Goal: Information Seeking & Learning: Learn about a topic

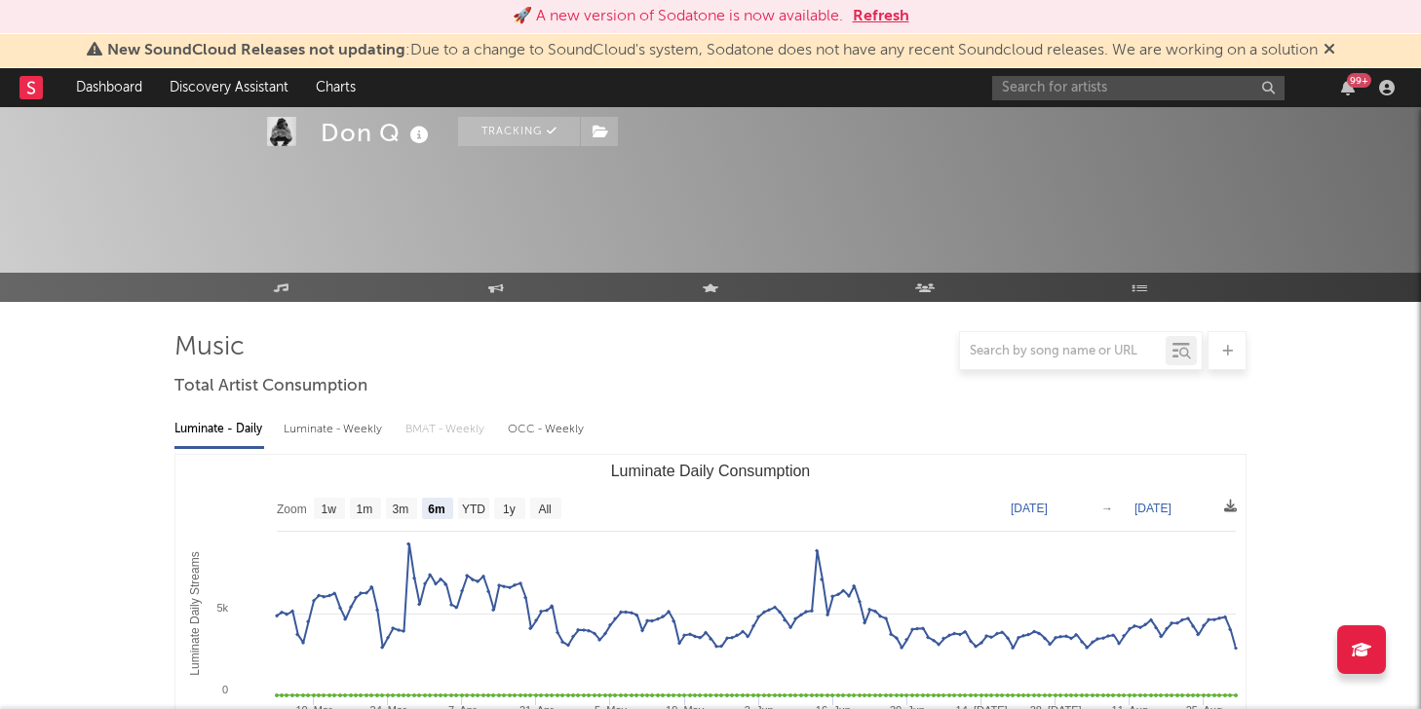
select select "6m"
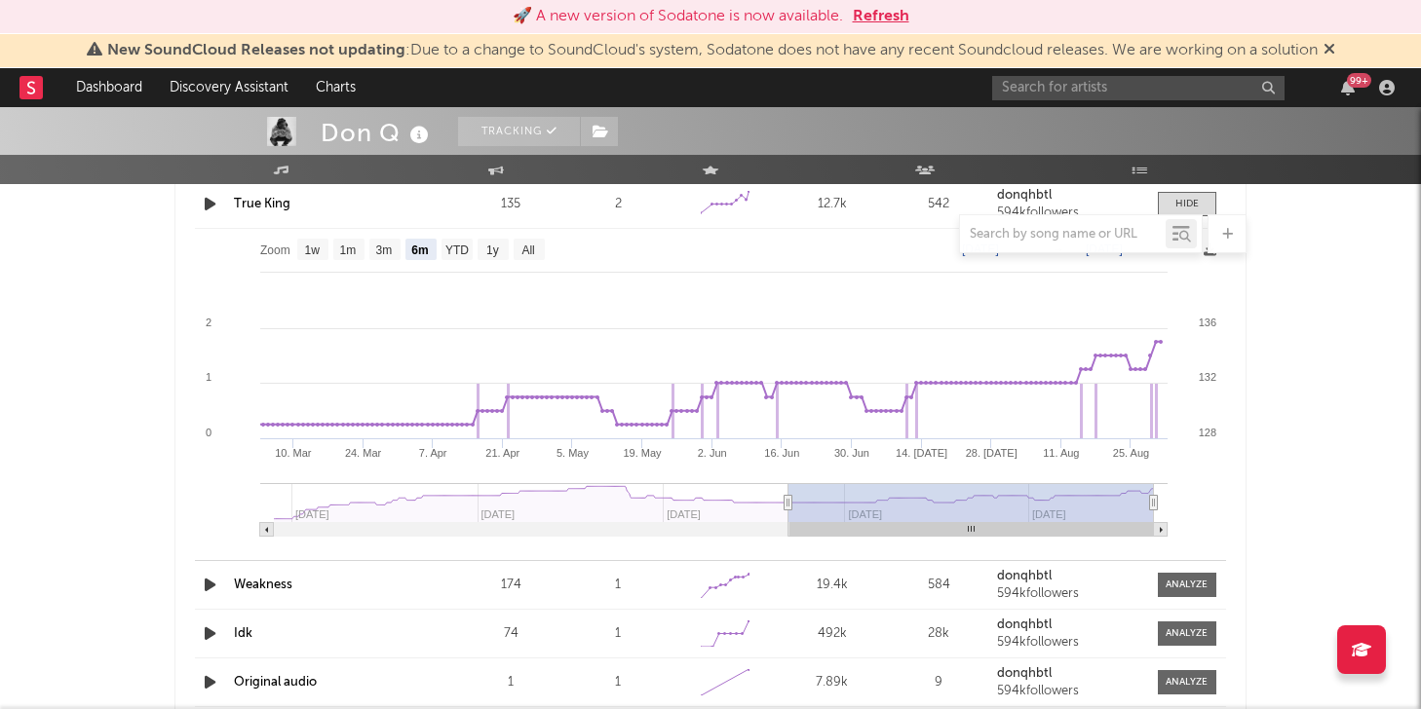
click at [889, 8] on button "Refresh" at bounding box center [881, 16] width 57 height 23
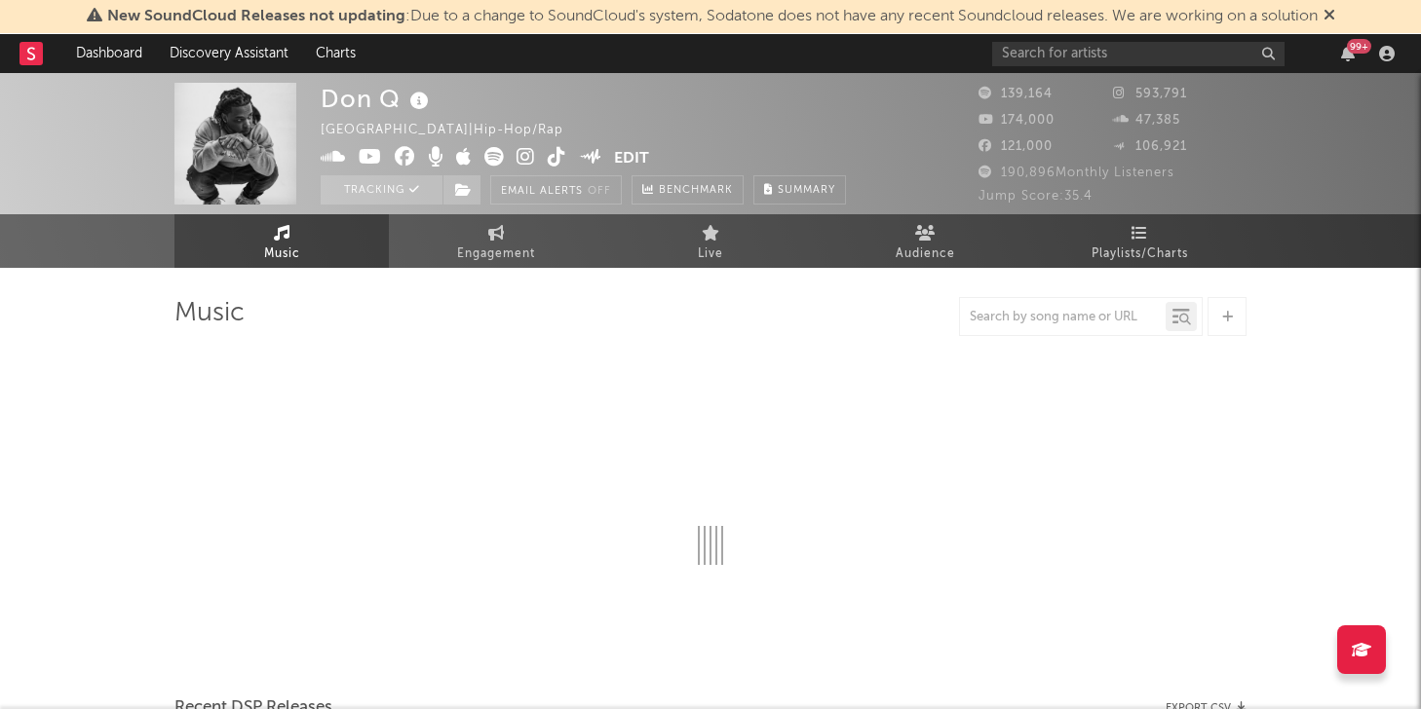
click at [1160, 41] on div "99 +" at bounding box center [1196, 53] width 409 height 39
click at [1155, 50] on input "text" at bounding box center [1138, 54] width 292 height 24
select select "6m"
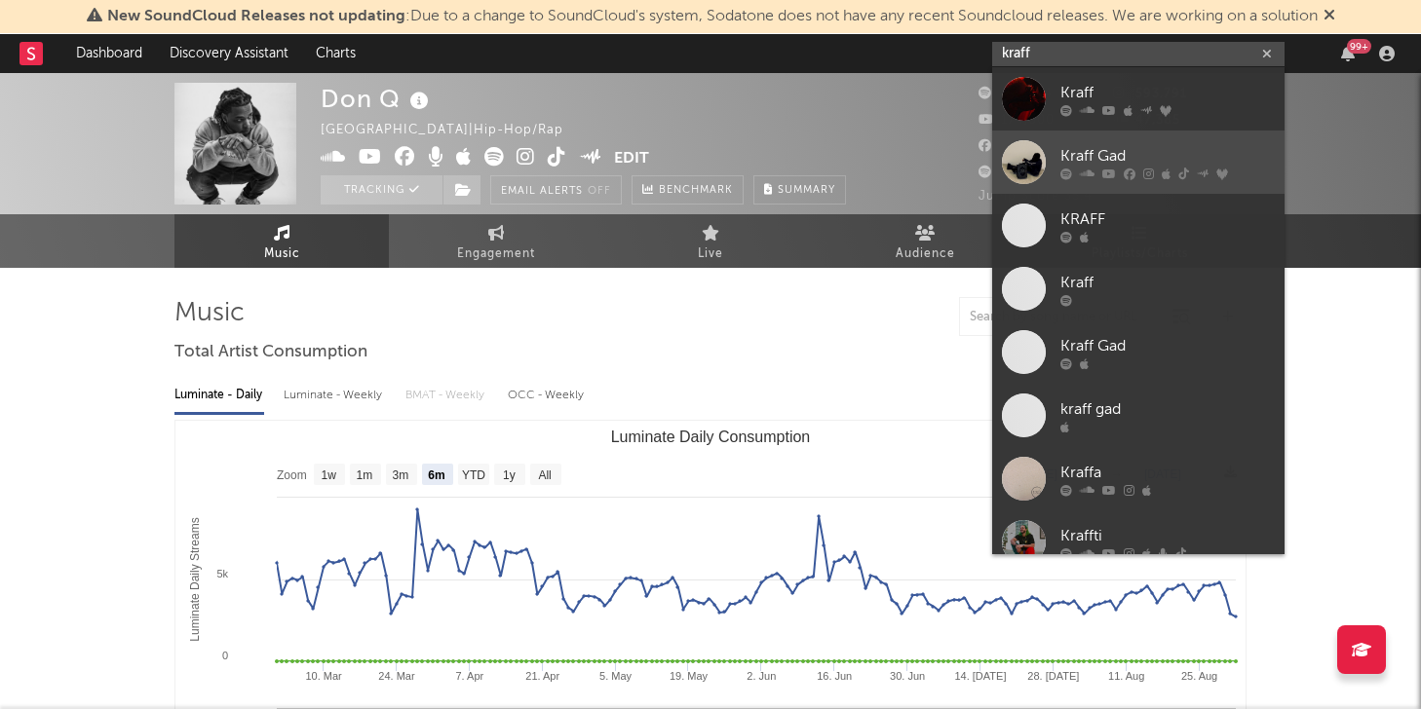
type input "kraff"
click at [1174, 150] on div "Kraff Gad" at bounding box center [1167, 155] width 214 height 23
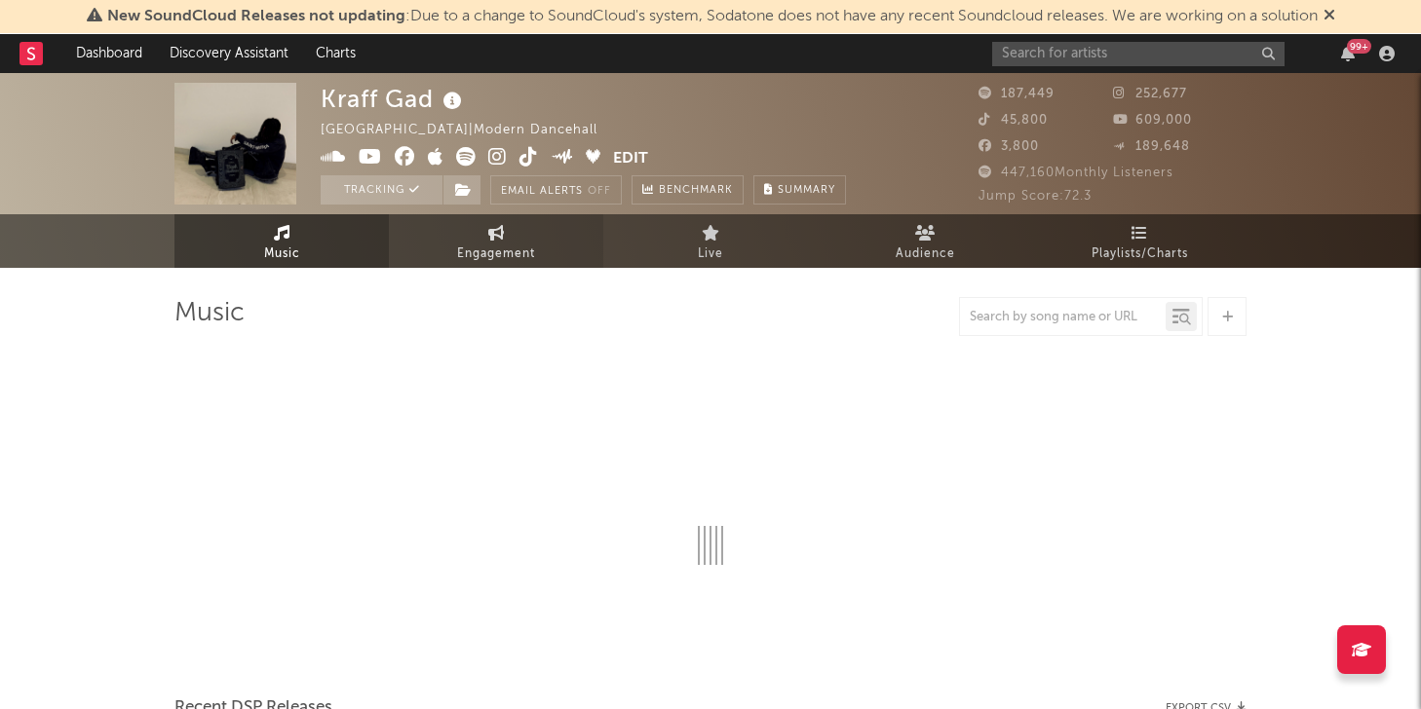
select select "6m"
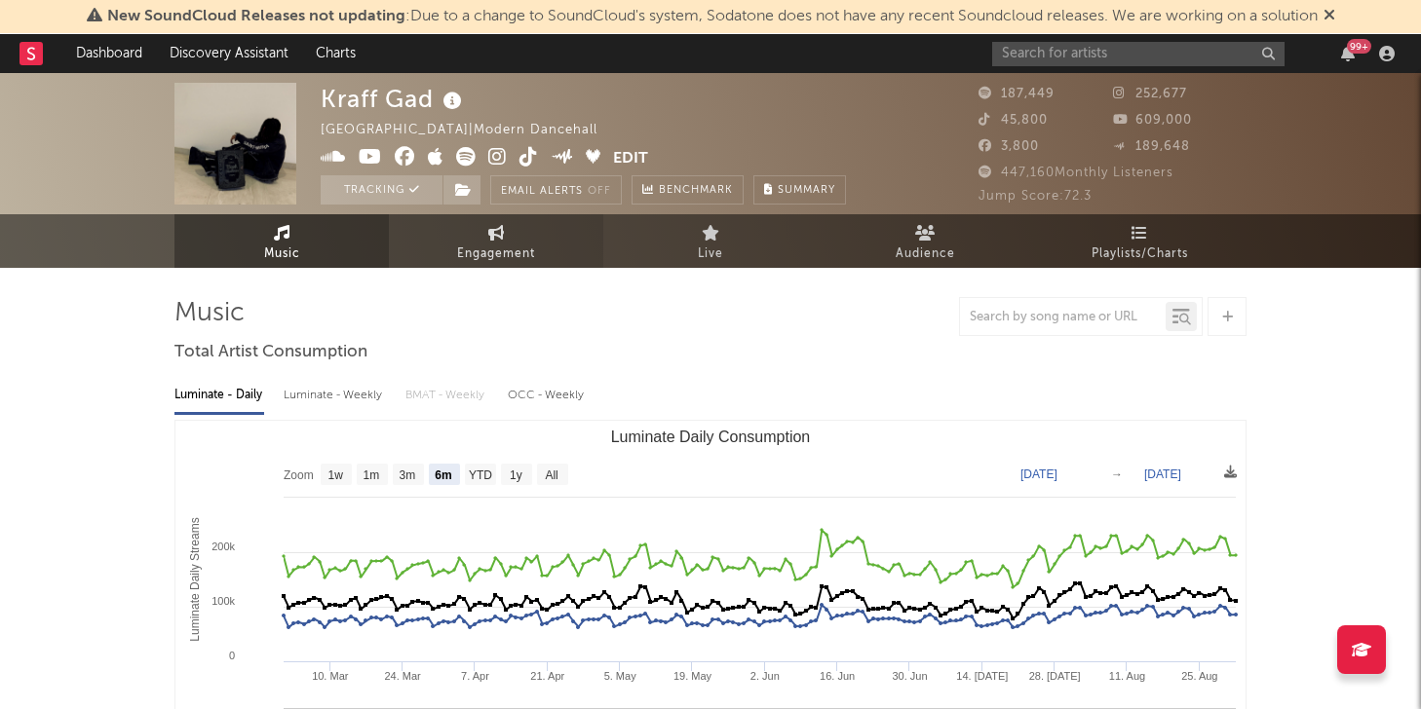
click at [544, 257] on link "Engagement" at bounding box center [496, 241] width 214 height 54
select select "1w"
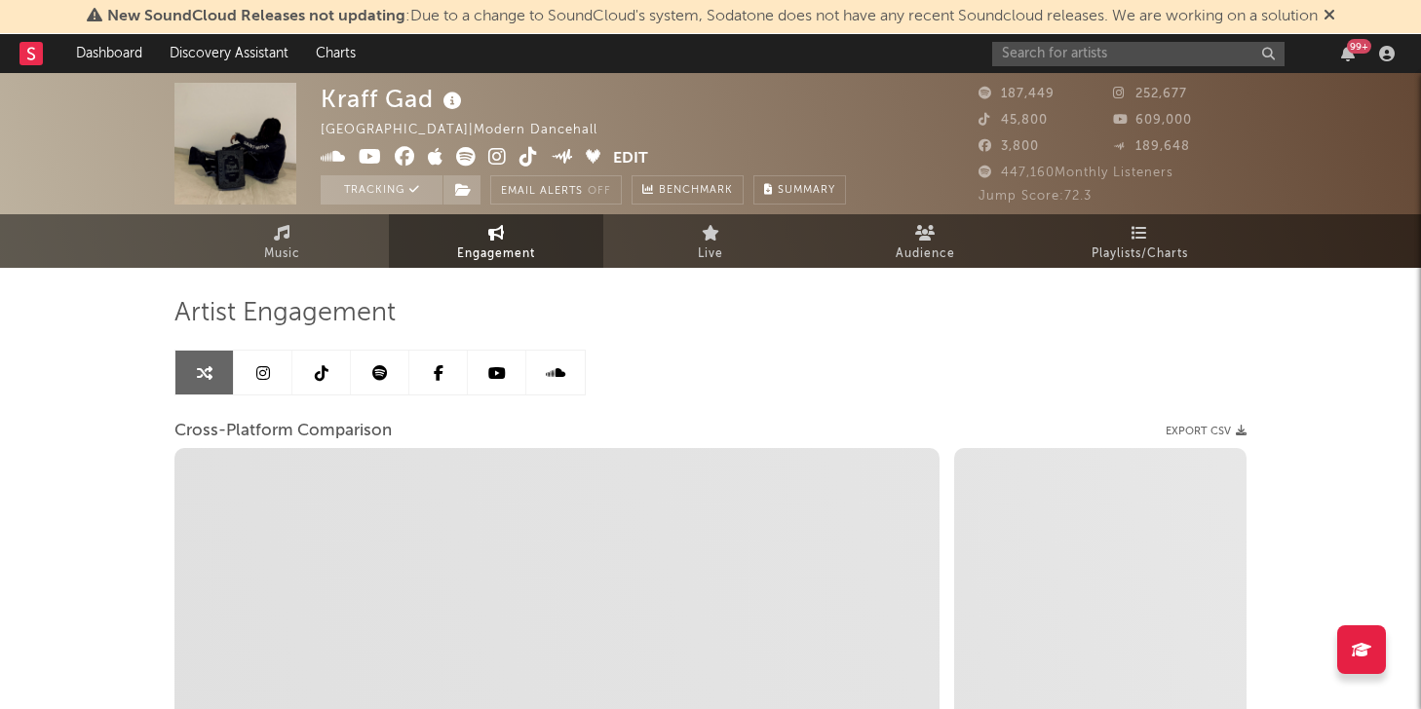
select select "1m"
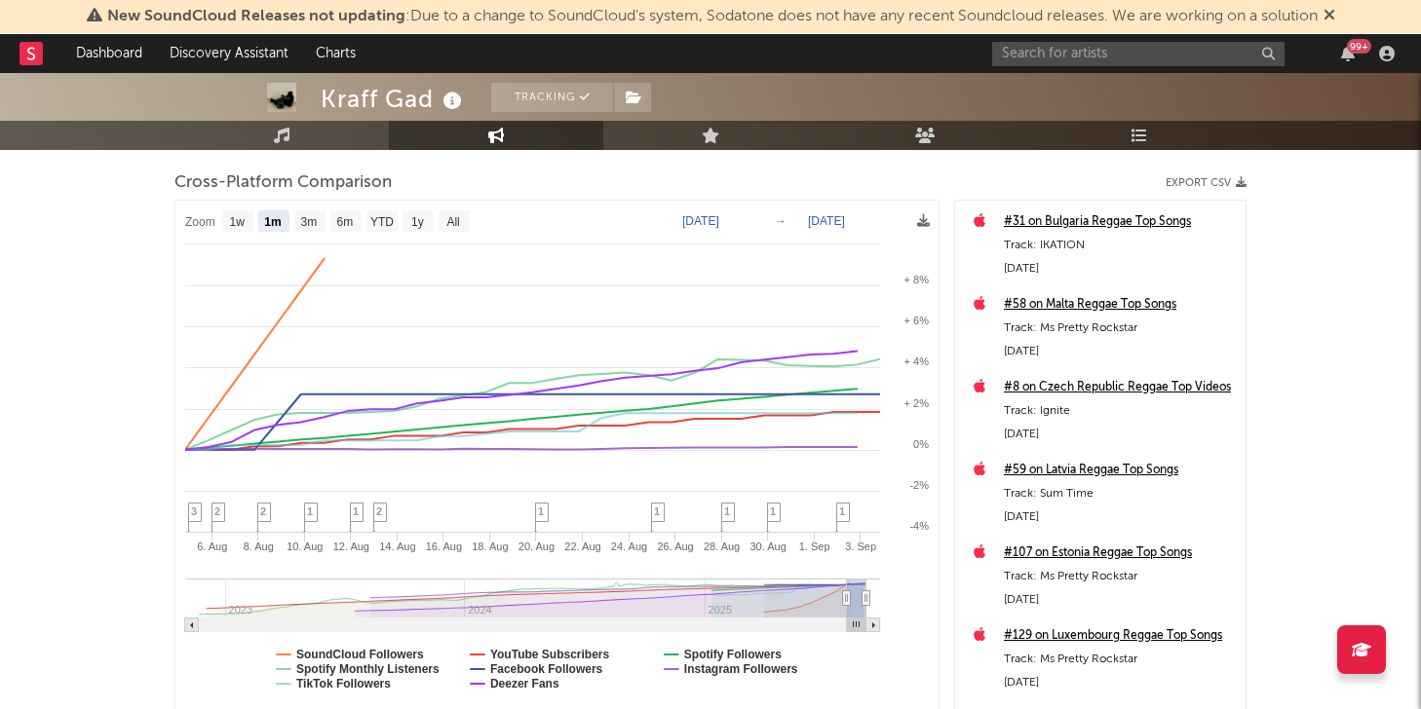
scroll to position [245, 0]
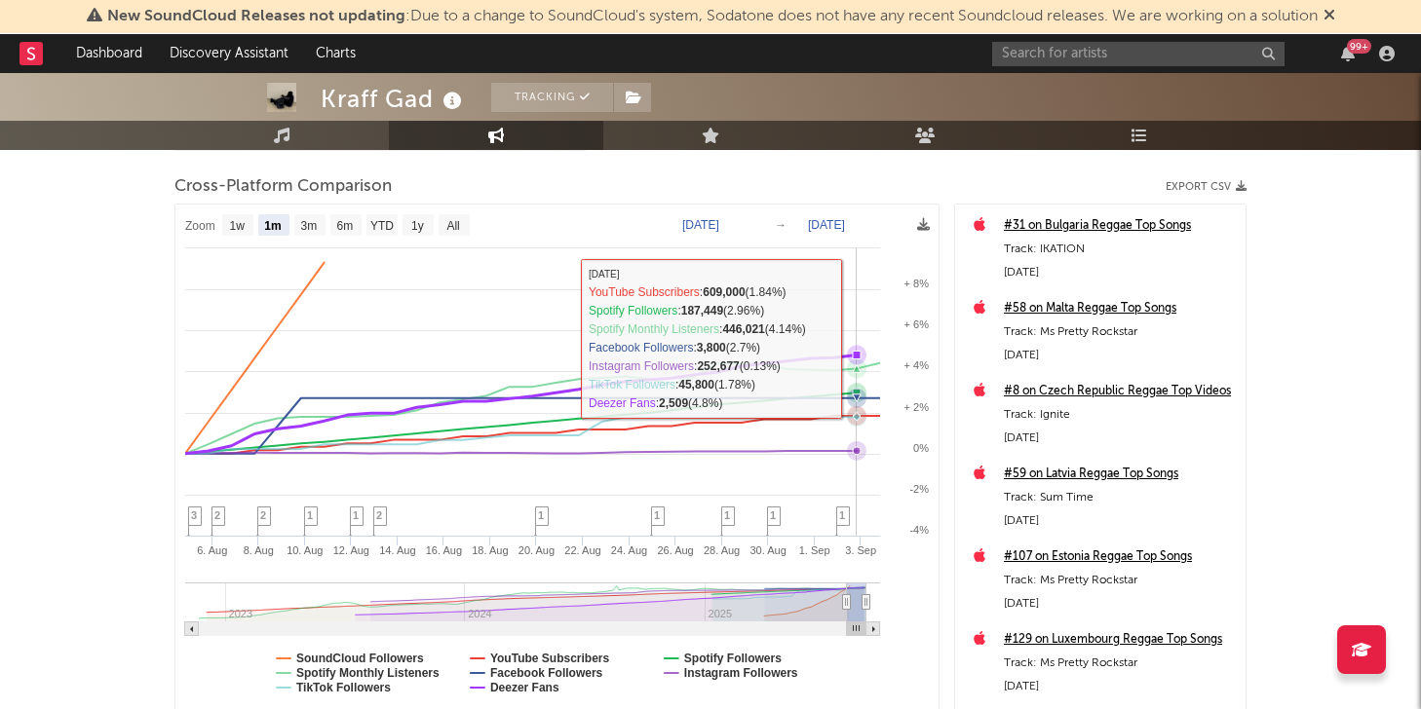
click at [858, 339] on rect at bounding box center [556, 460] width 763 height 510
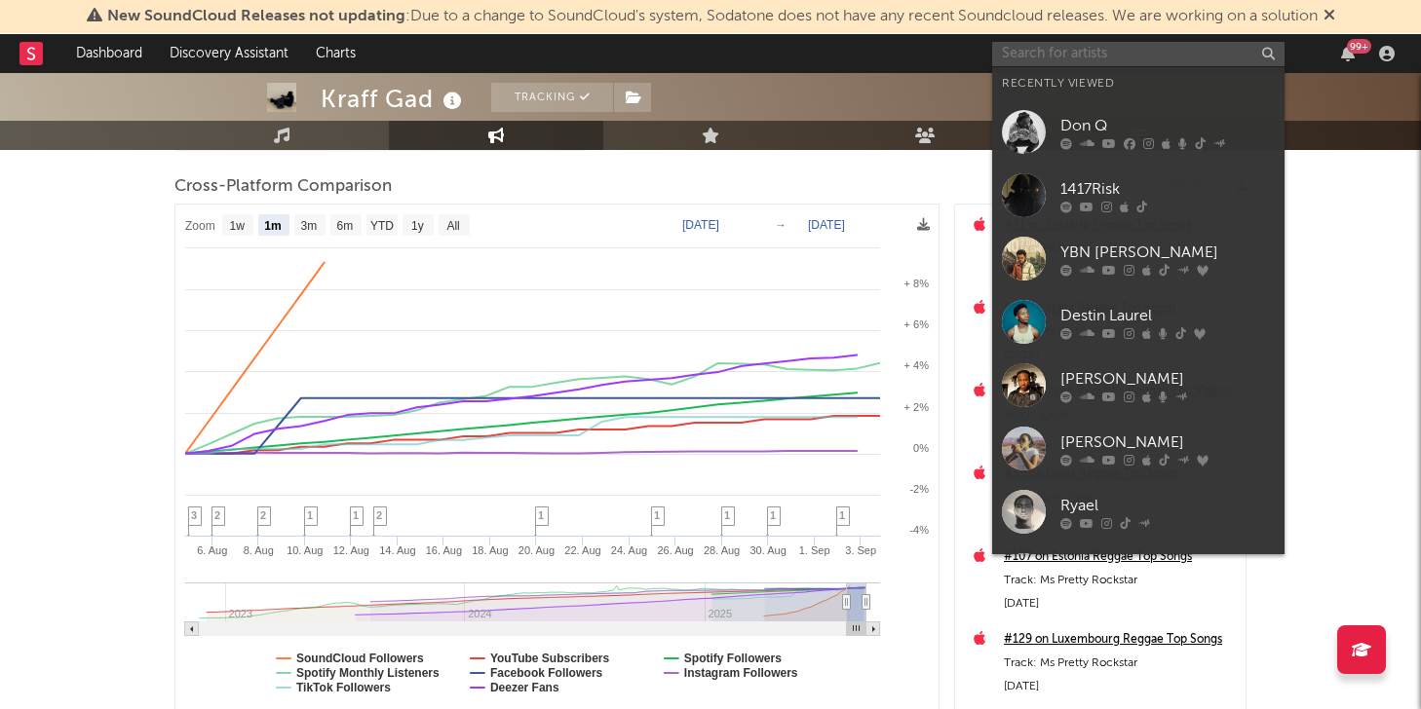
click at [1033, 60] on input "text" at bounding box center [1138, 54] width 292 height 24
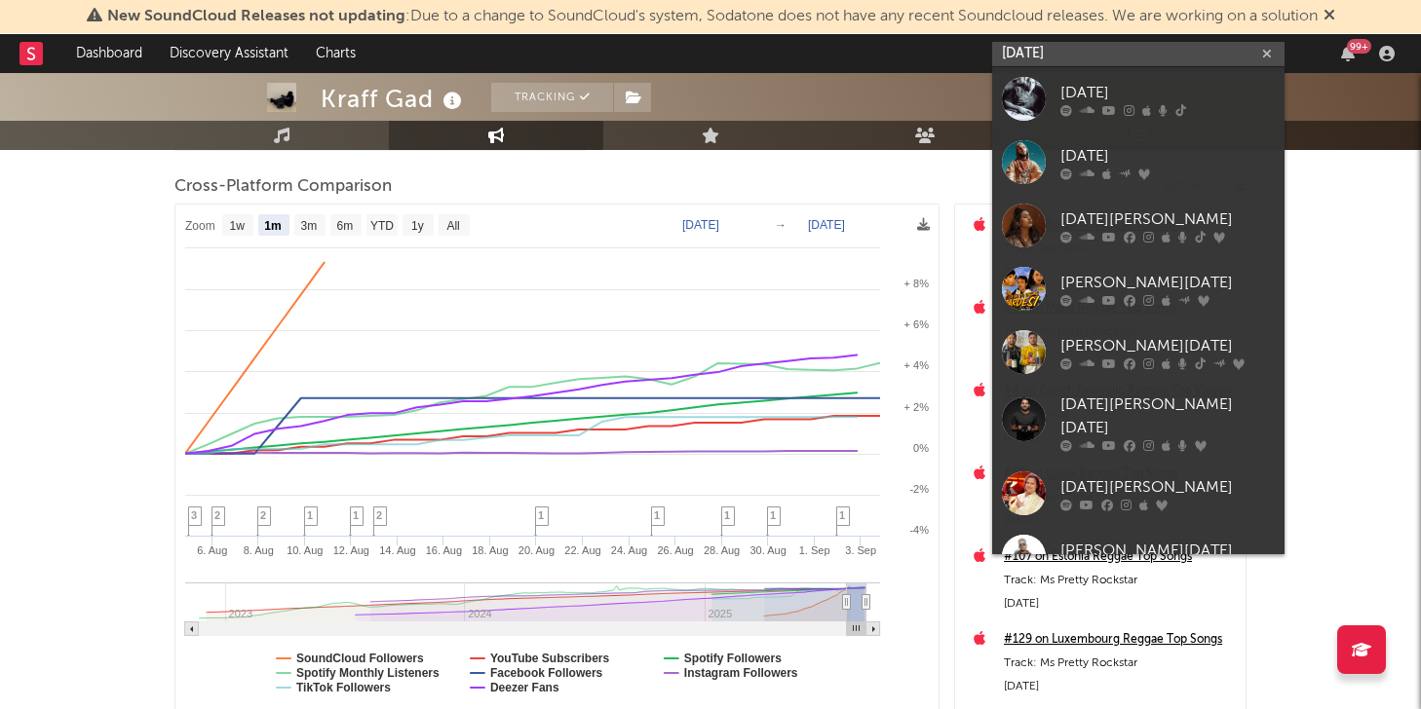
click at [1050, 57] on input "raja" at bounding box center [1138, 54] width 292 height 24
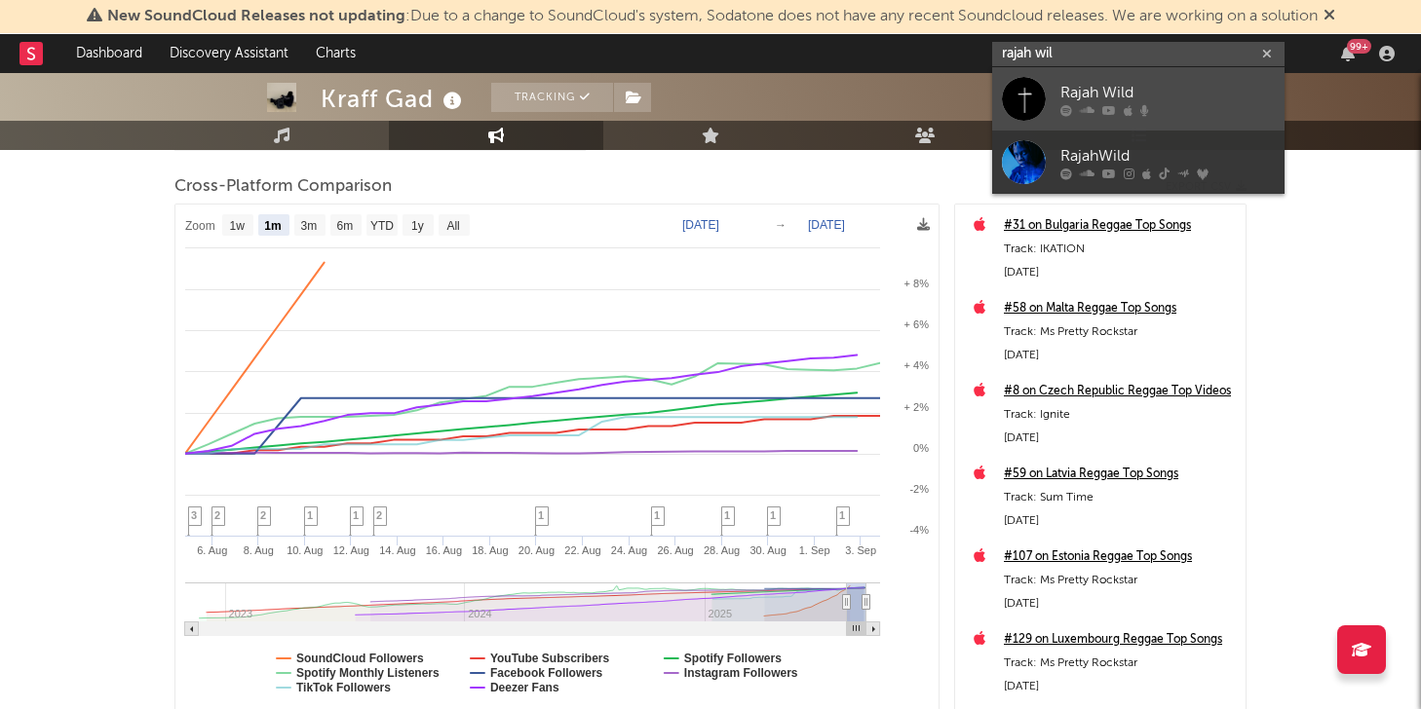
type input "rajah wil"
click at [1142, 99] on div "Rajah Wild" at bounding box center [1167, 92] width 214 height 23
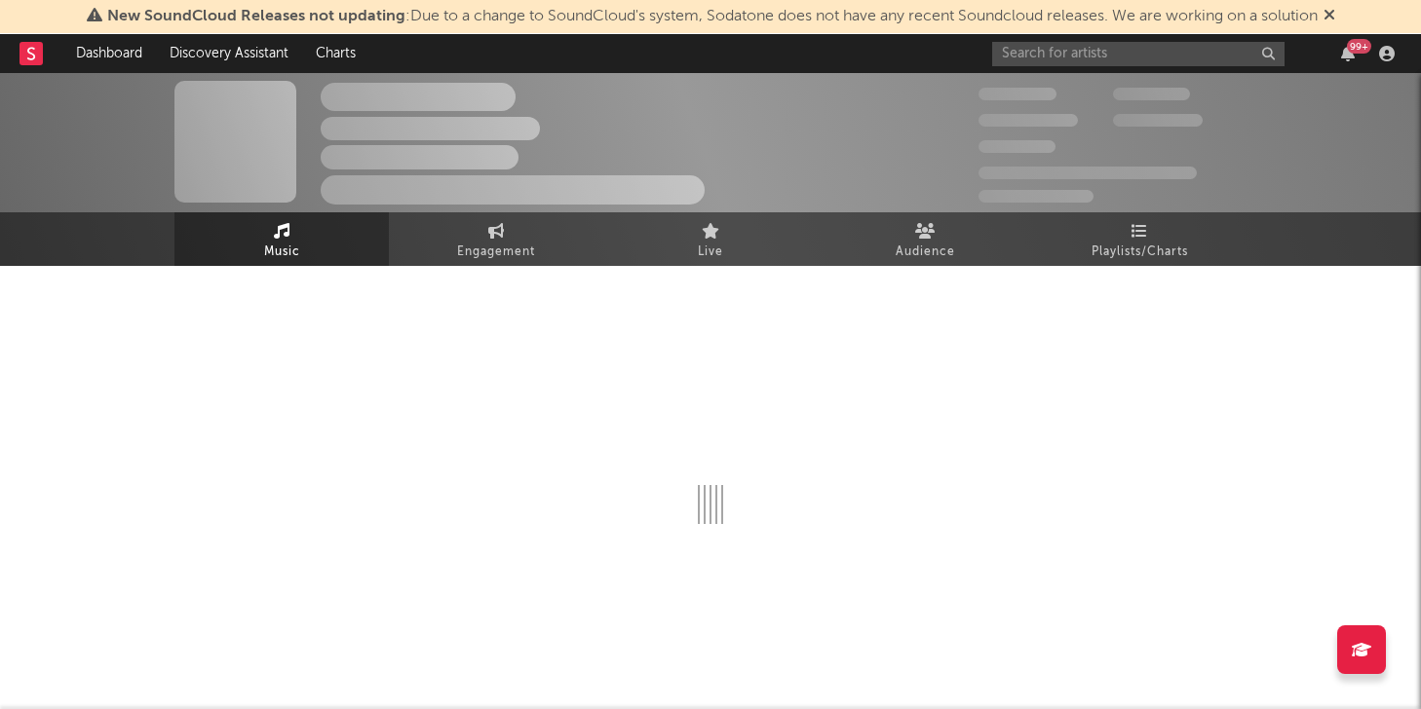
select select "1w"
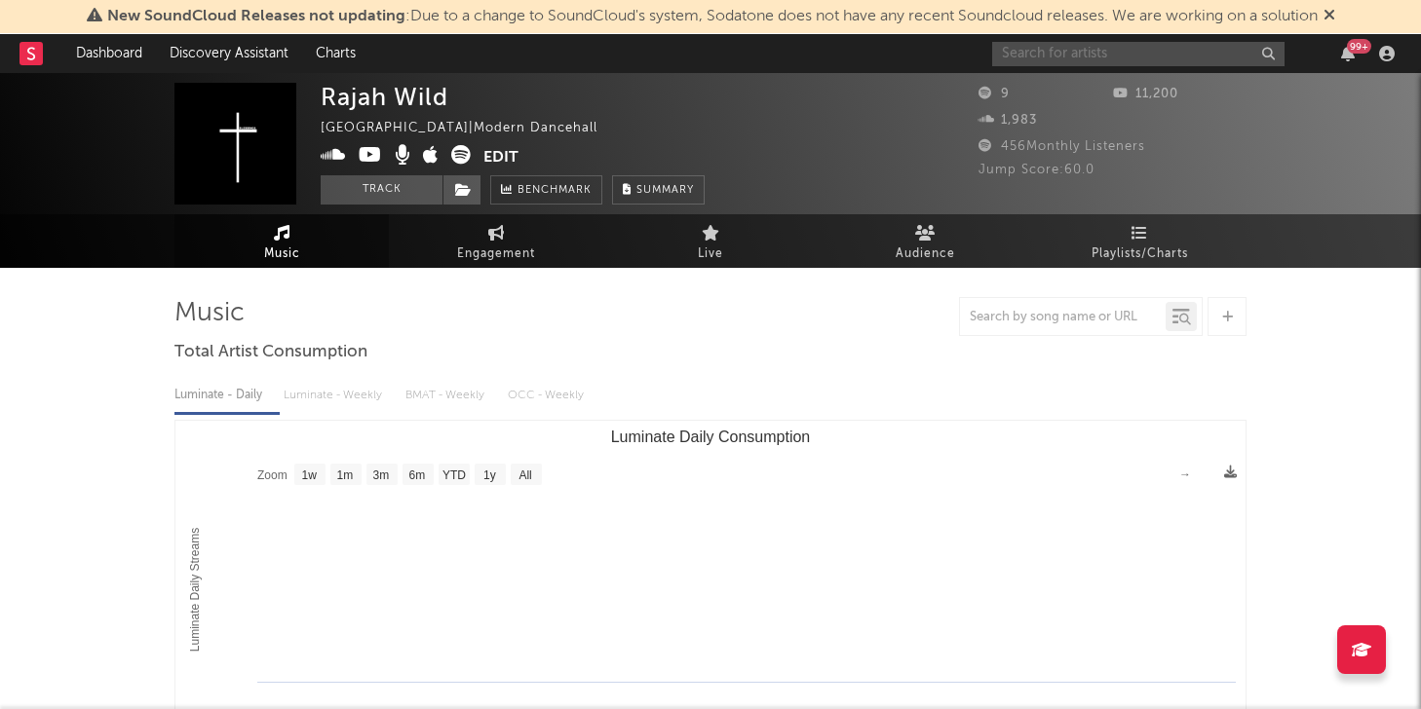
click at [1157, 56] on input "text" at bounding box center [1138, 54] width 292 height 24
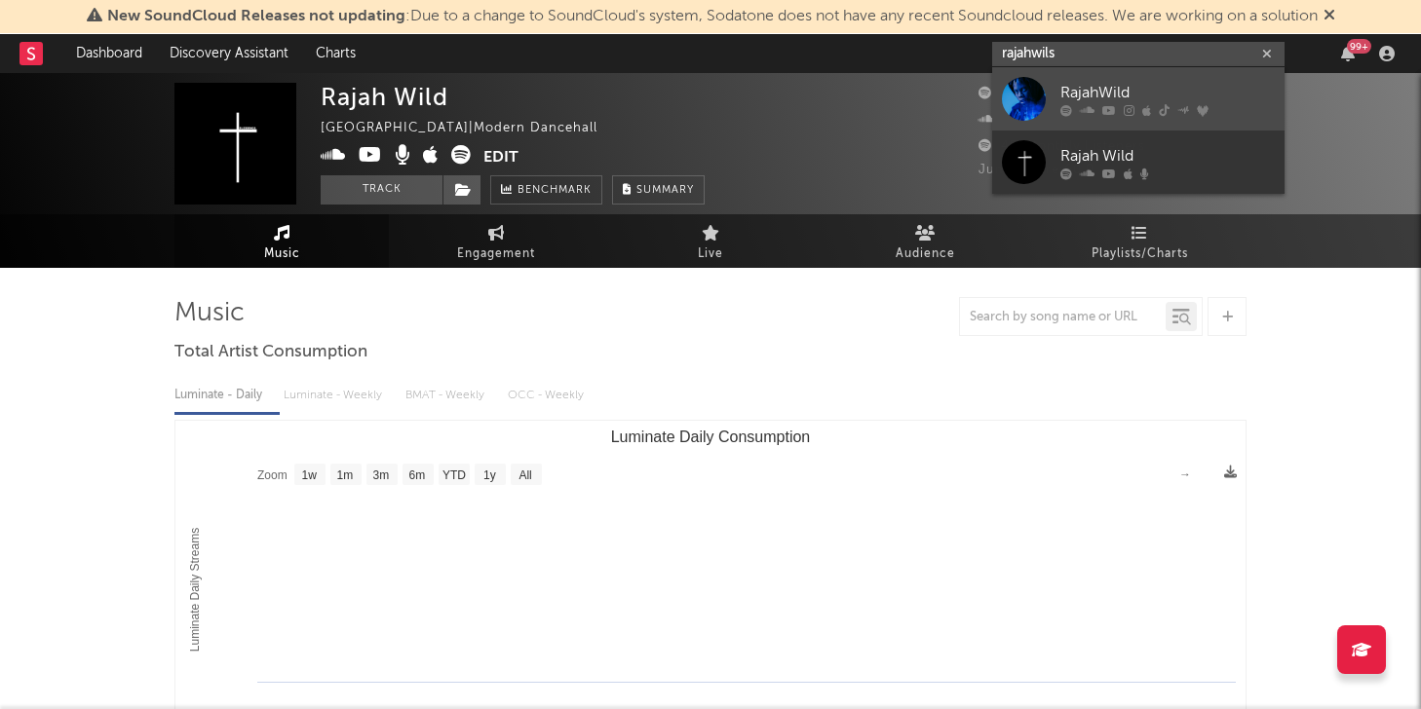
type input "rajahwils"
click at [1159, 91] on div "RajahWild" at bounding box center [1167, 92] width 214 height 23
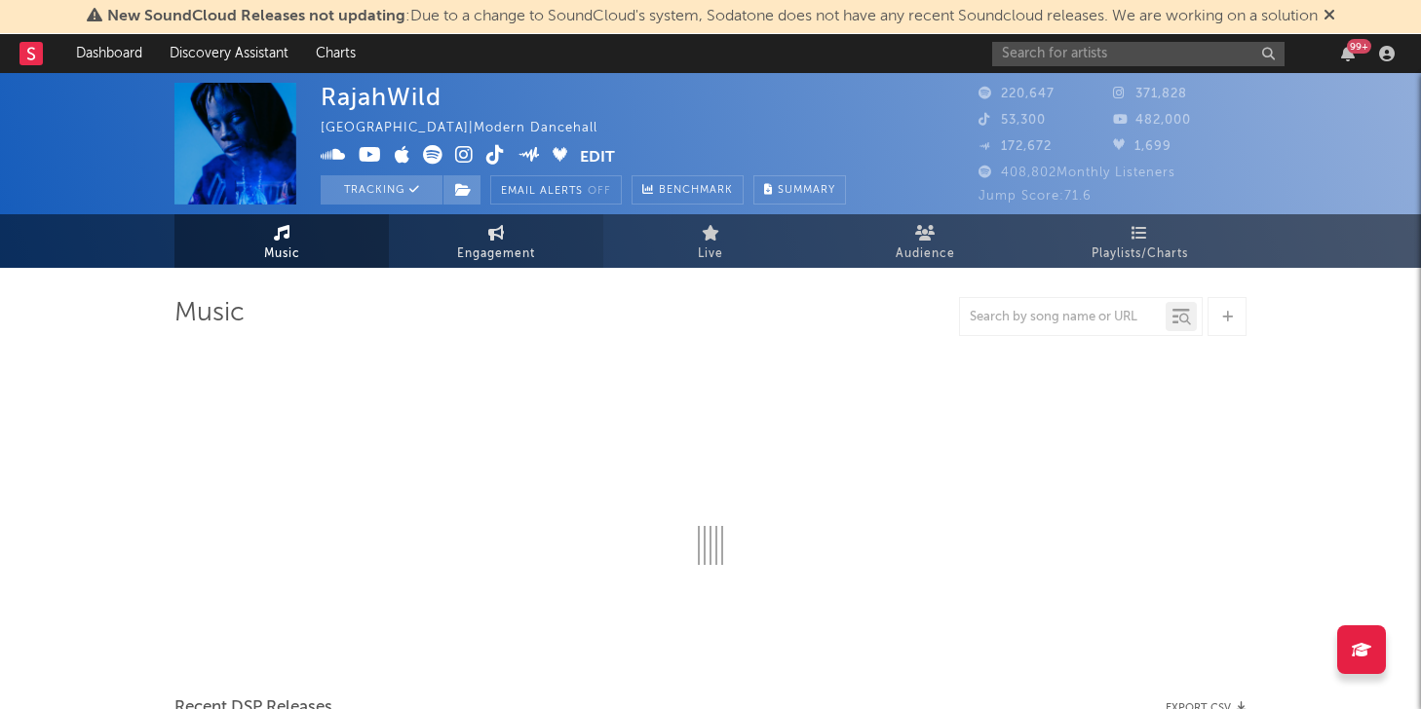
click at [490, 227] on icon at bounding box center [496, 233] width 17 height 16
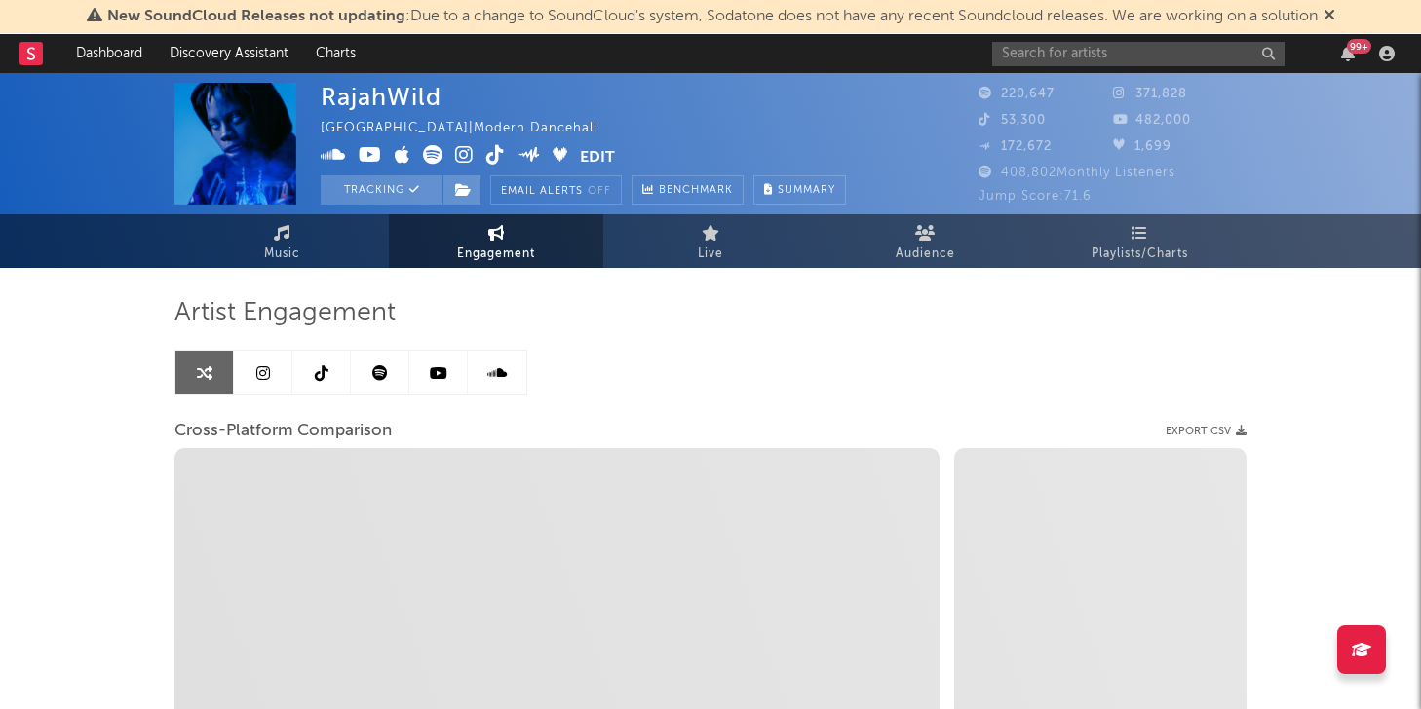
select select "1w"
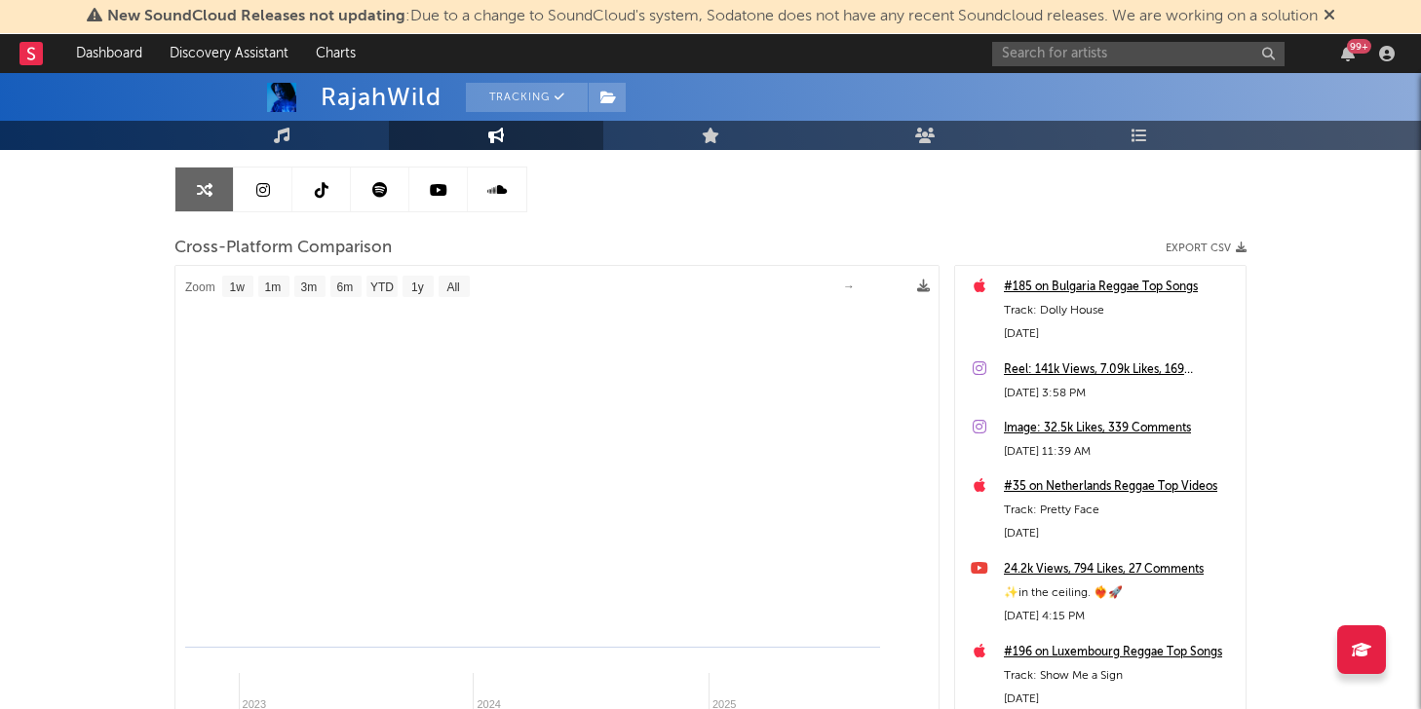
select select "1m"
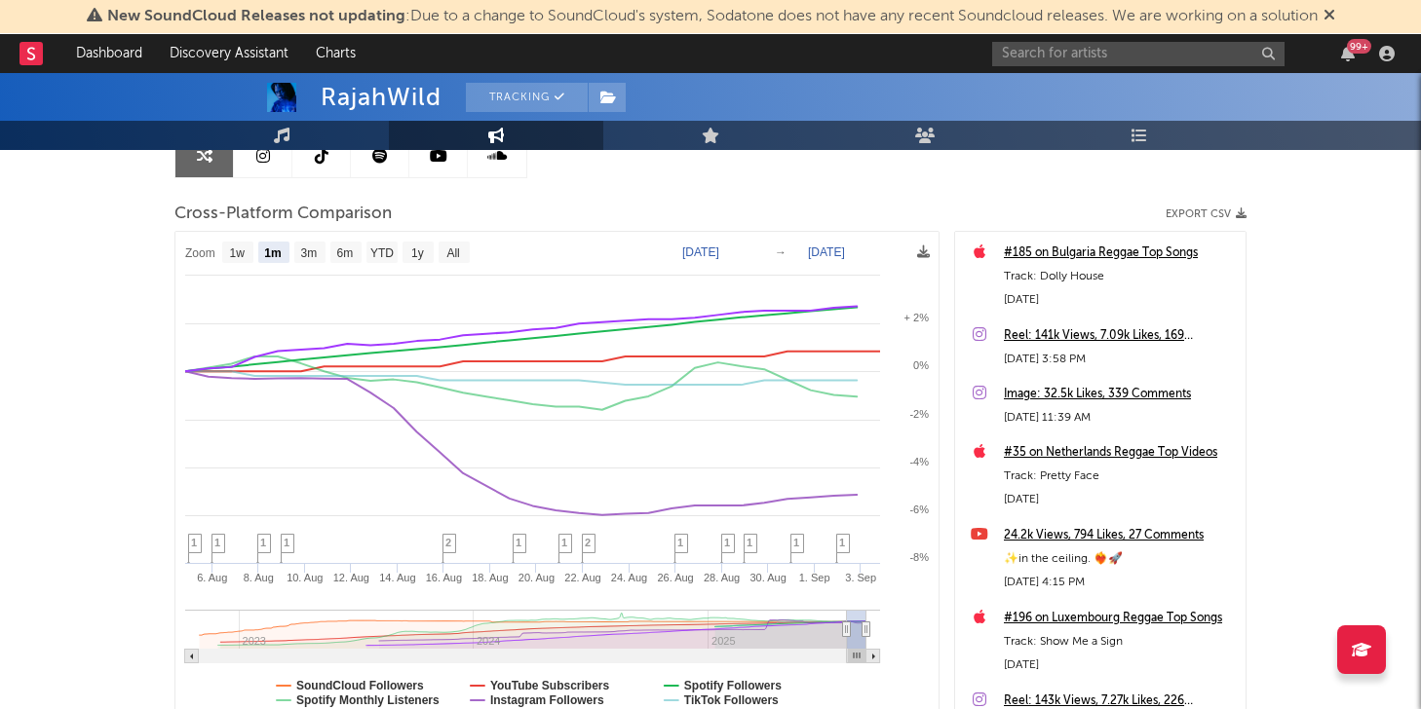
scroll to position [229, 0]
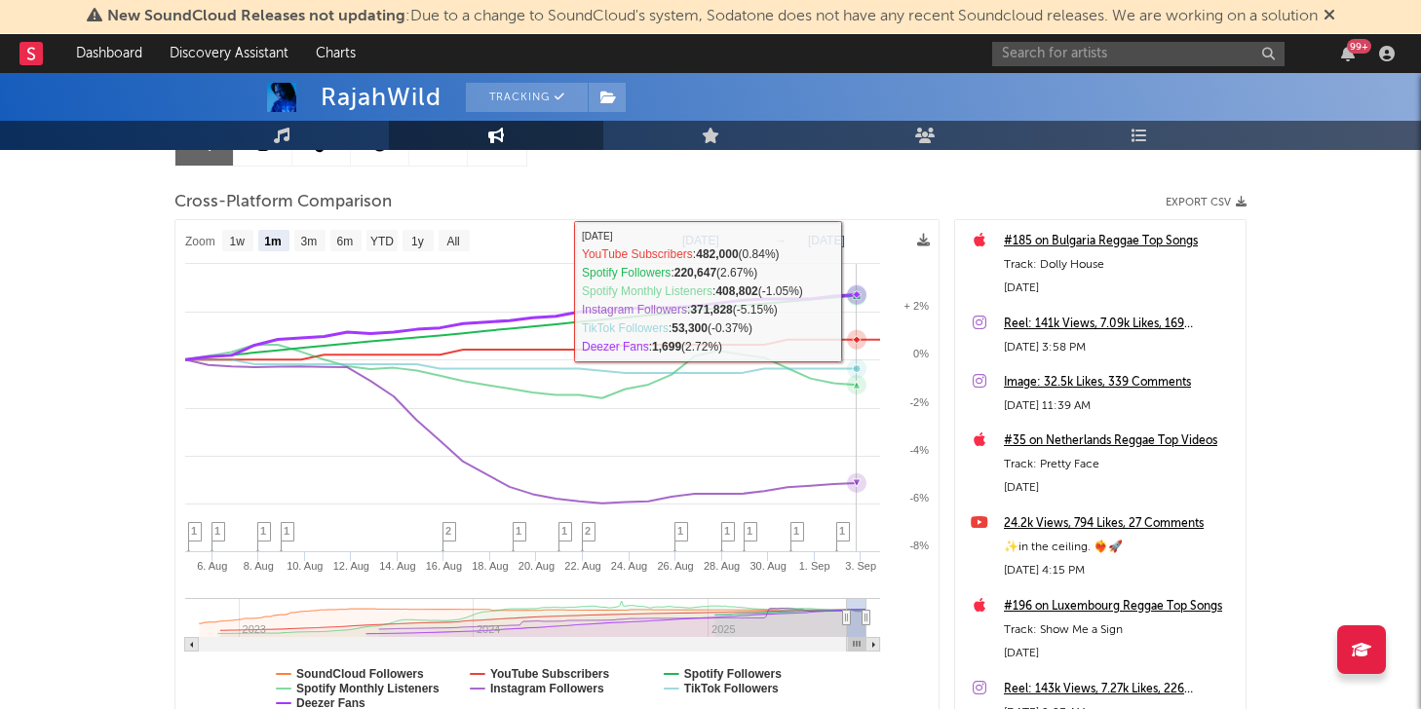
type input "[DATE]"
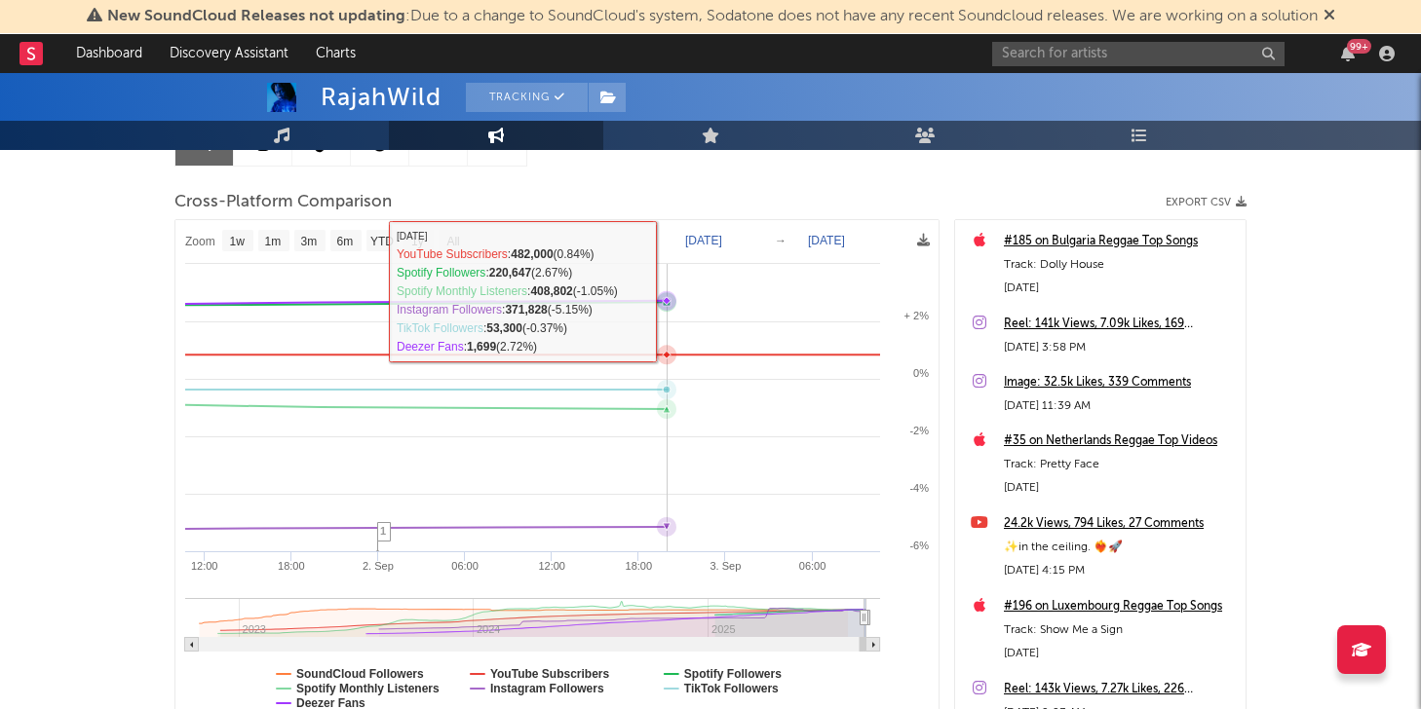
select select "1w"
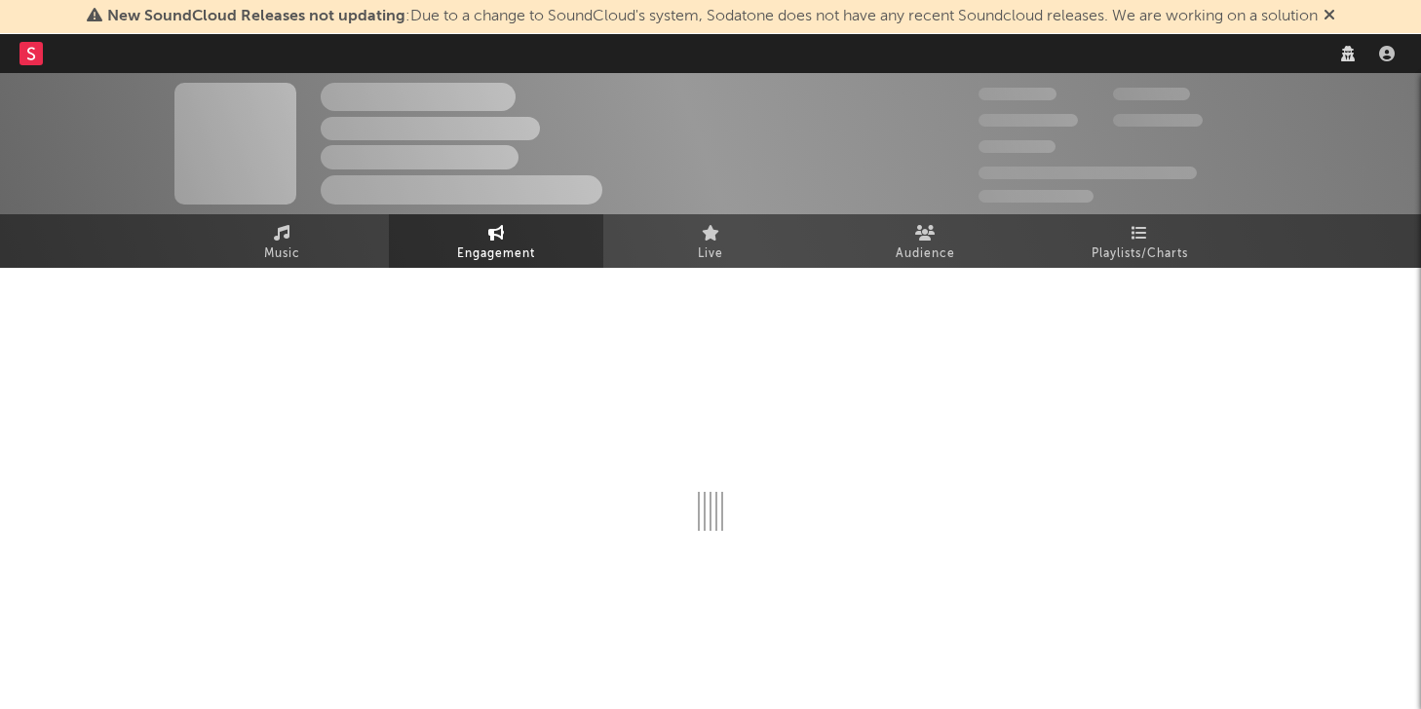
click at [484, 246] on span "Engagement" at bounding box center [496, 254] width 78 height 23
select select "1w"
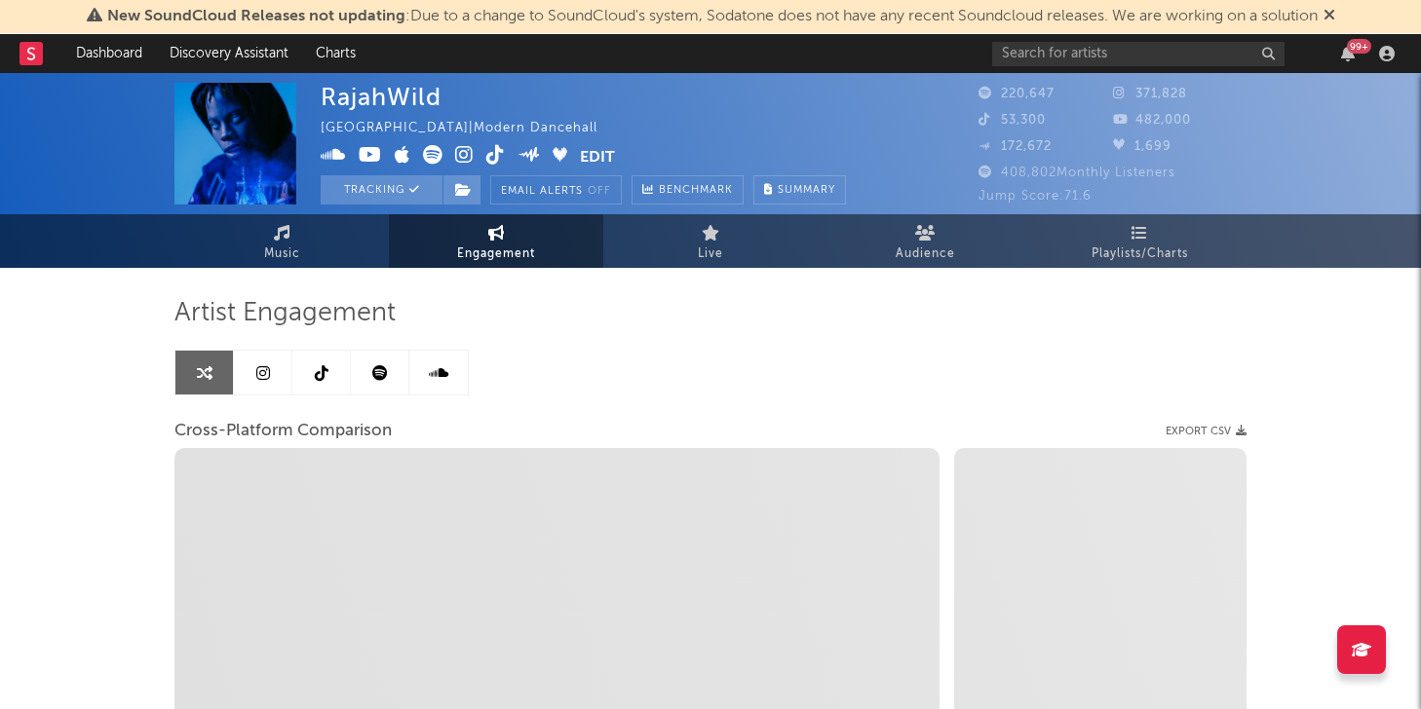
select select "1m"
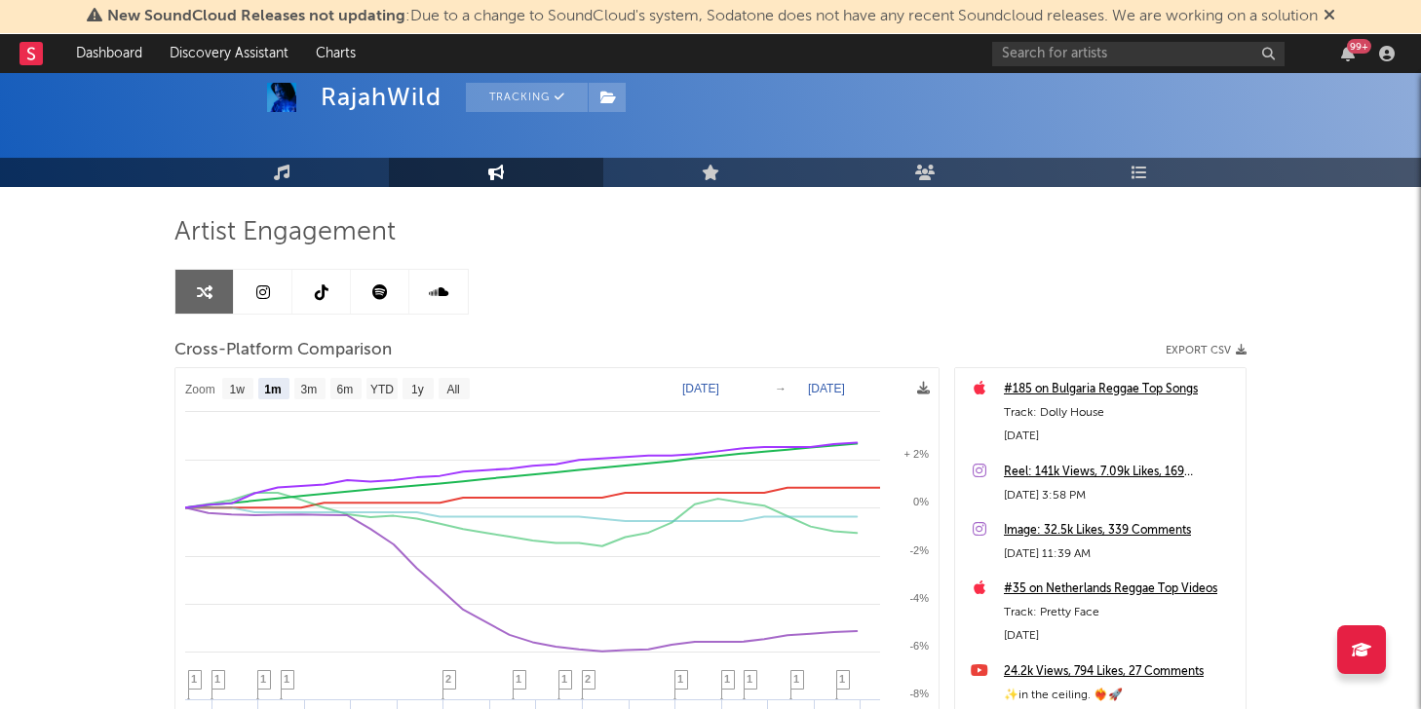
scroll to position [77, 0]
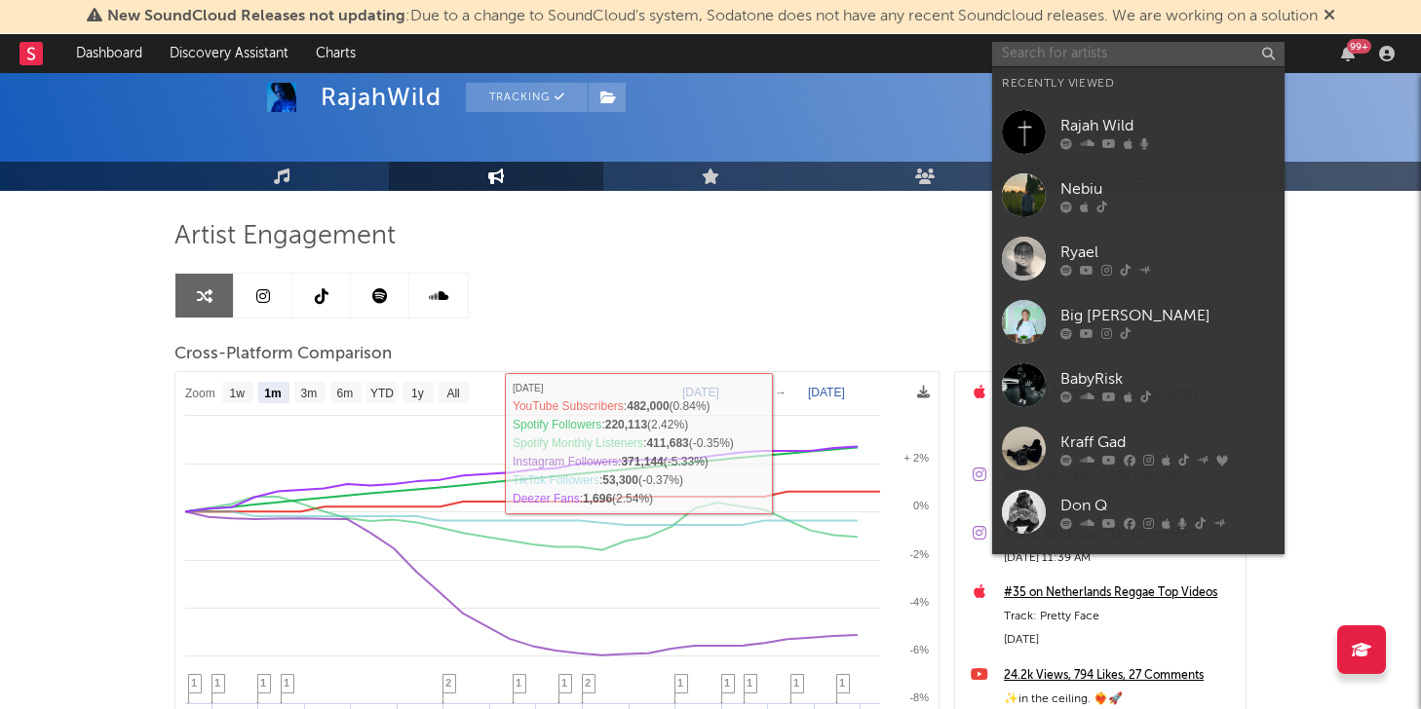
click at [1149, 54] on input "text" at bounding box center [1138, 54] width 292 height 24
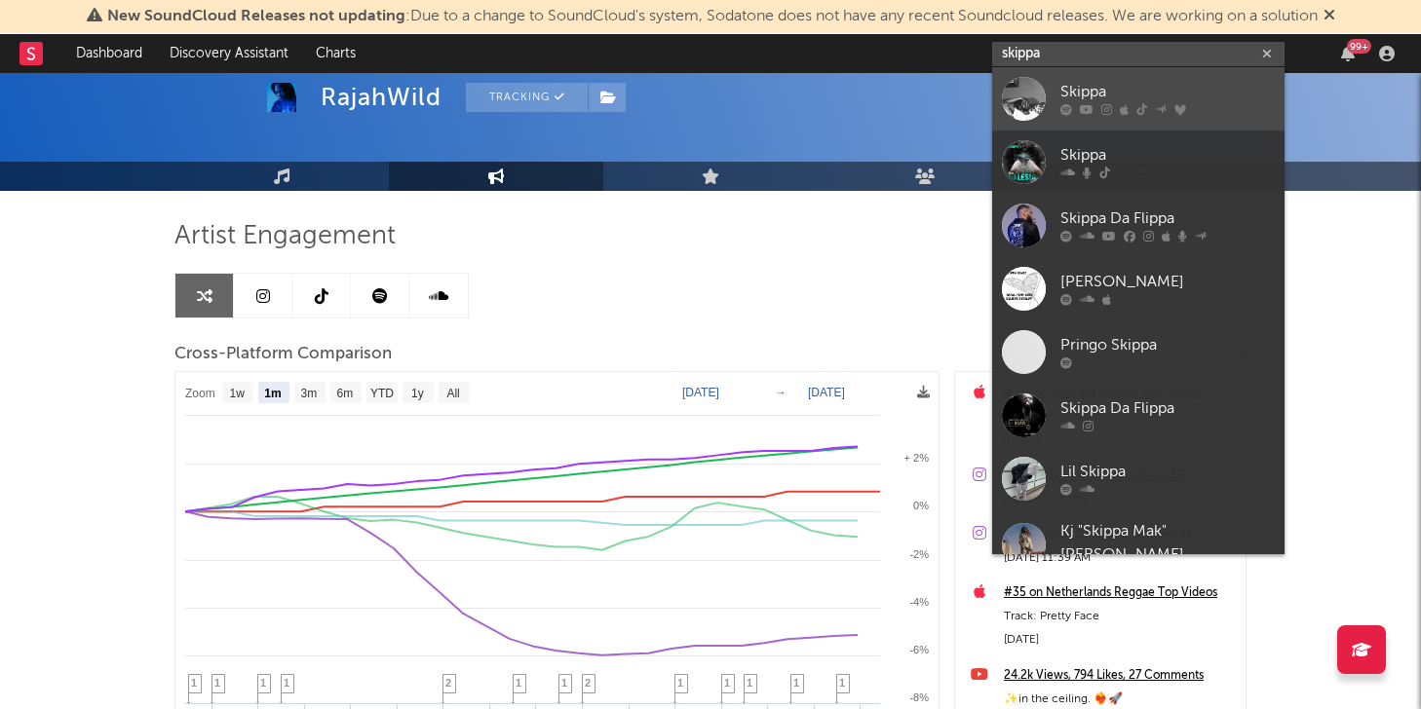
type input "skippa"
click at [1130, 91] on div "Skippa" at bounding box center [1167, 92] width 214 height 23
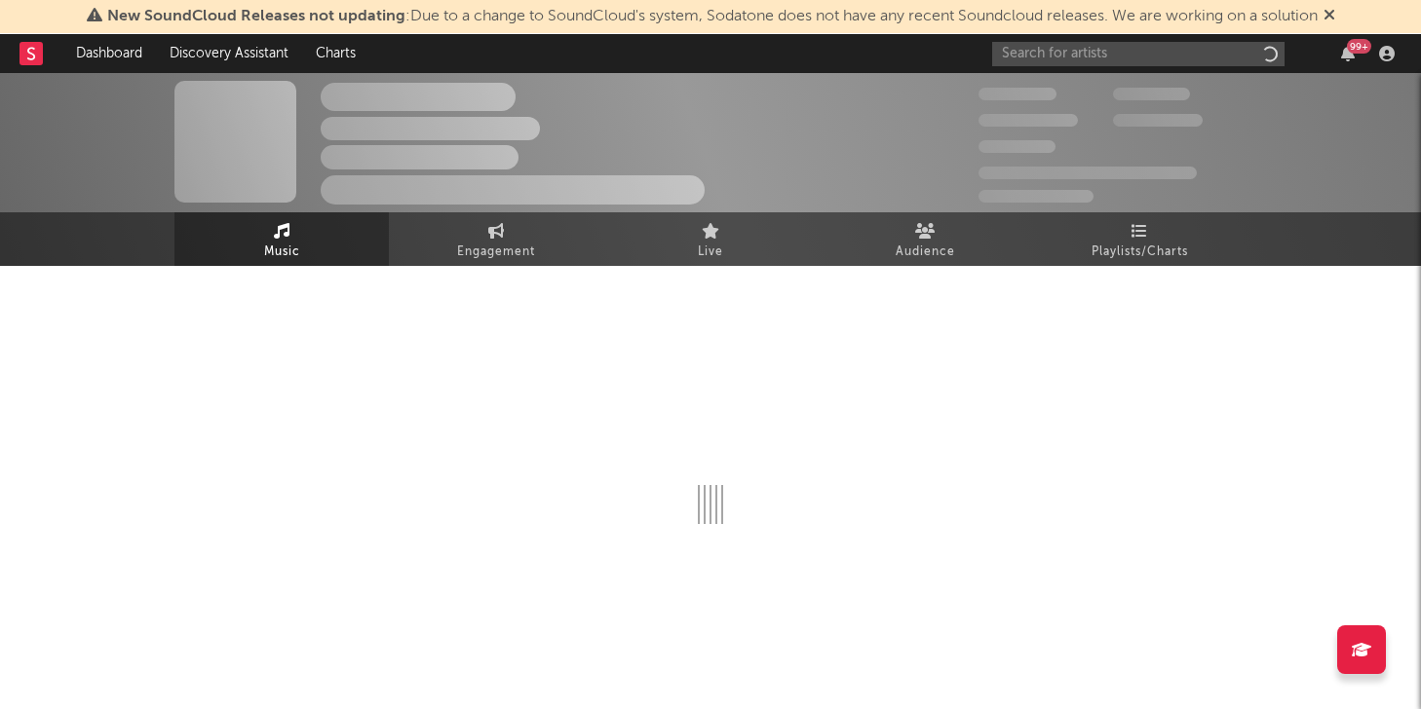
scroll to position [2, 0]
select select "6m"
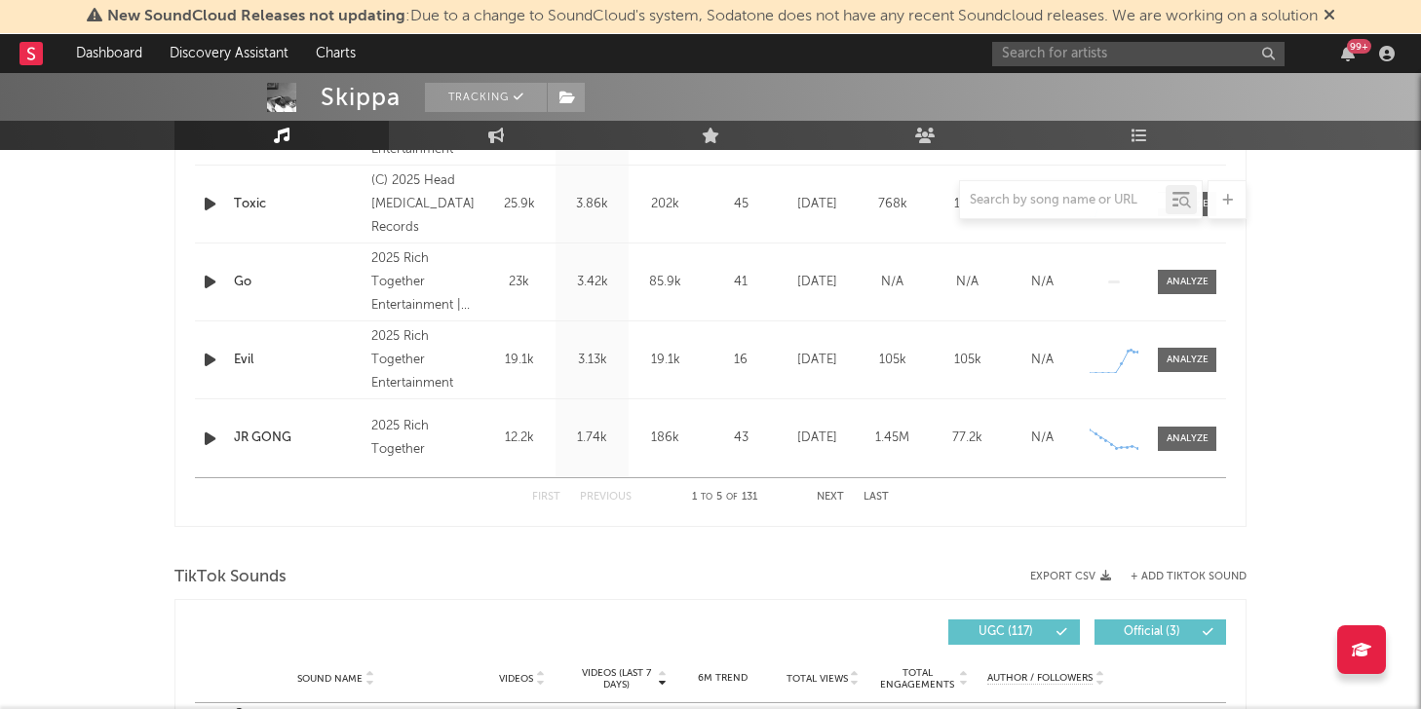
scroll to position [0, 0]
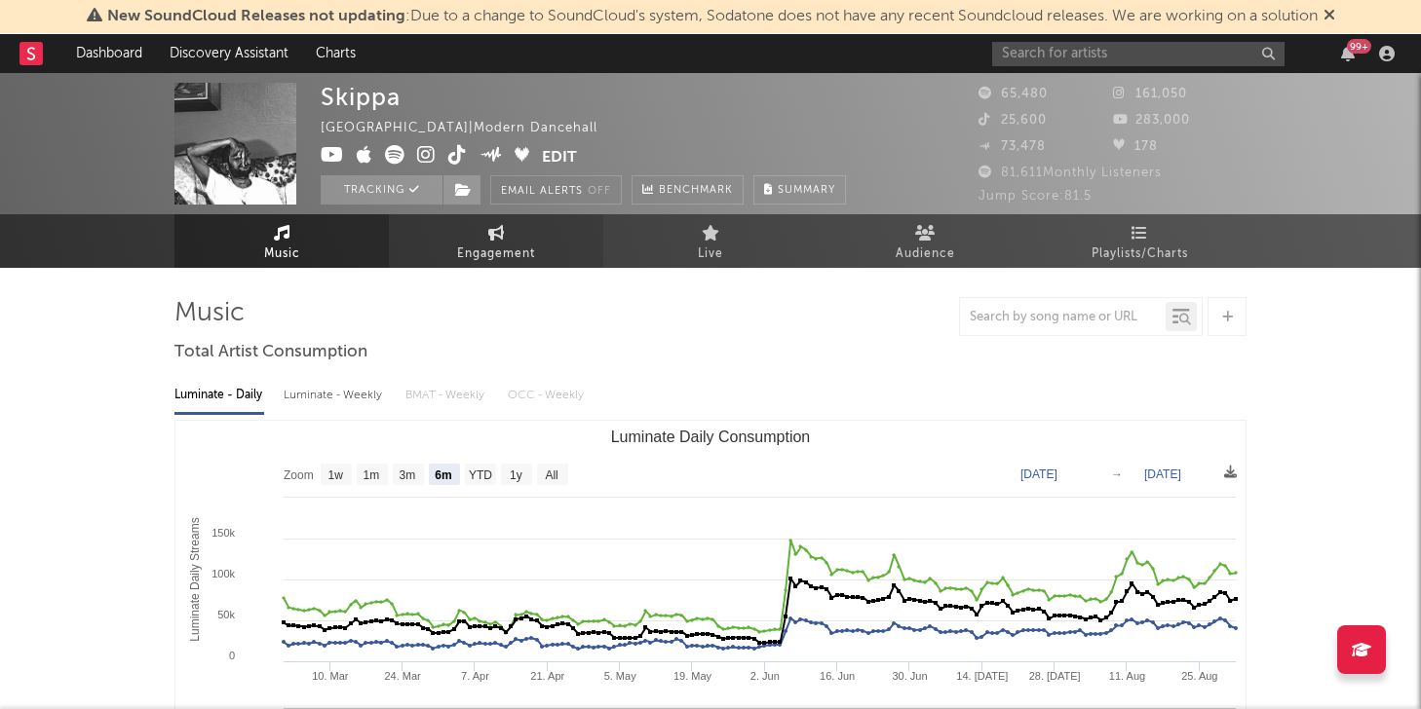
click at [490, 243] on span "Engagement" at bounding box center [496, 254] width 78 height 23
select select "1w"
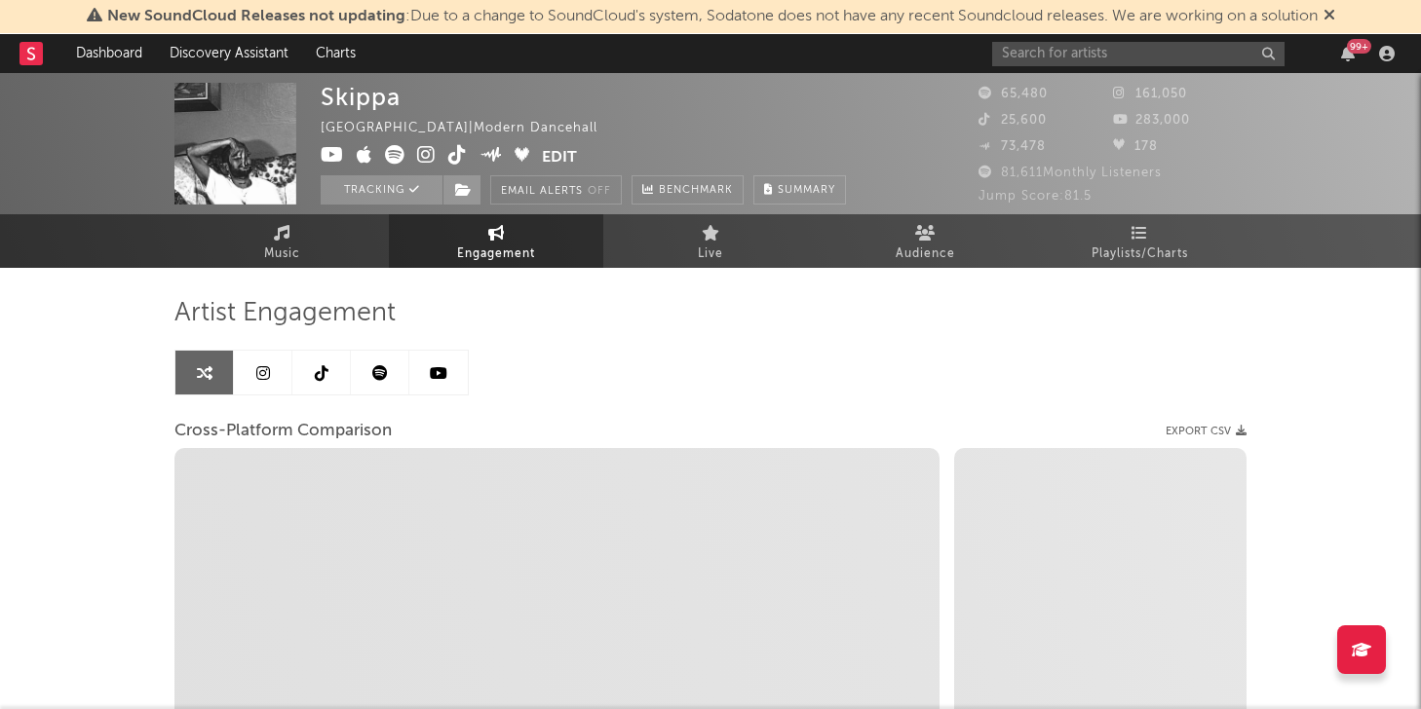
select select "1m"
